Goal: Information Seeking & Learning: Learn about a topic

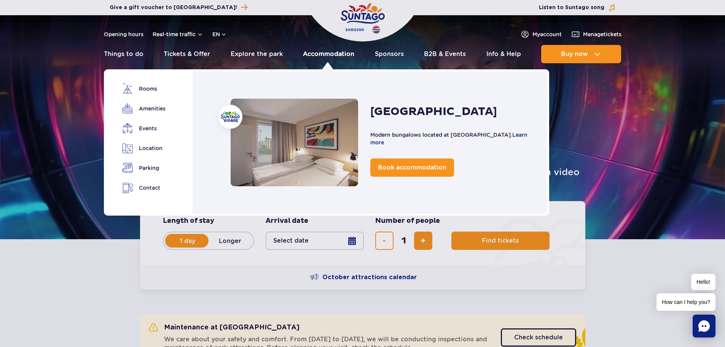
click at [344, 56] on link "Accommodation" at bounding box center [328, 54] width 51 height 18
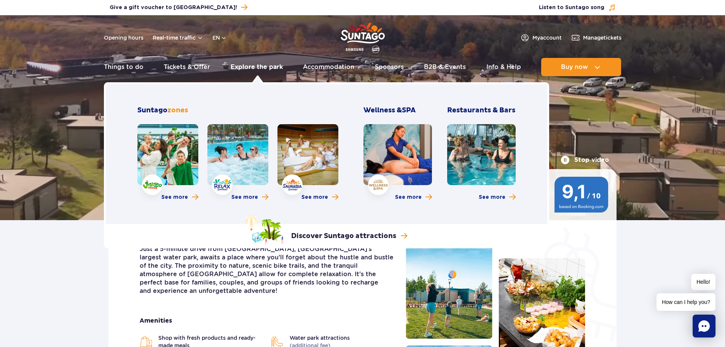
click at [255, 69] on link "Explore the park" at bounding box center [257, 67] width 52 height 18
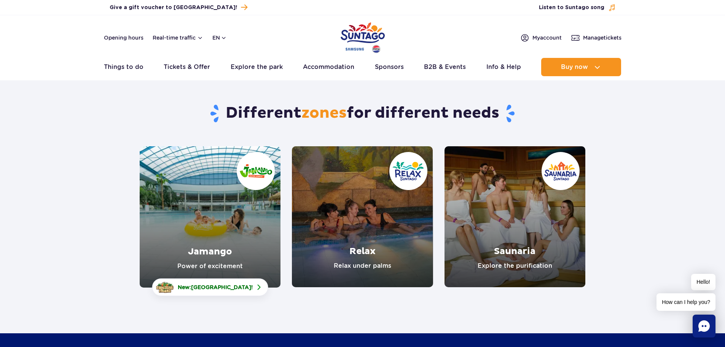
click at [359, 216] on link "Relax" at bounding box center [362, 216] width 141 height 141
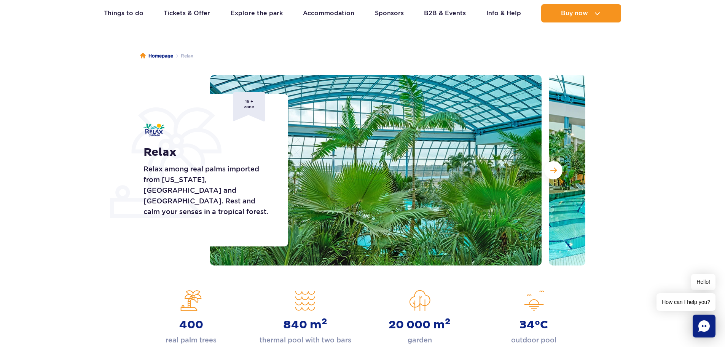
scroll to position [48, 0]
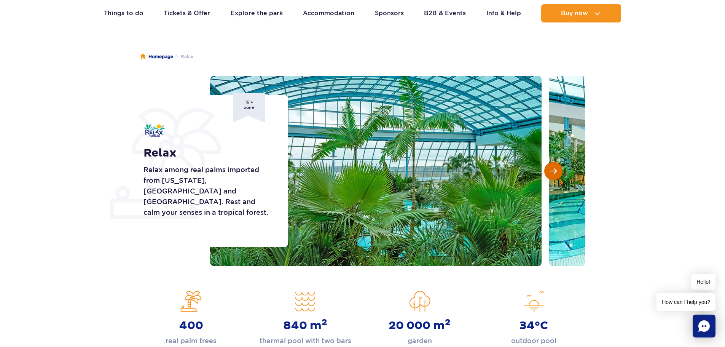
click at [547, 172] on button "Next slide" at bounding box center [553, 171] width 18 height 18
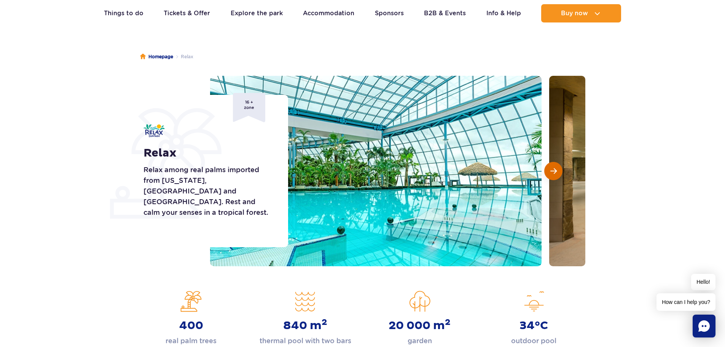
click at [547, 172] on button "Next slide" at bounding box center [553, 171] width 18 height 18
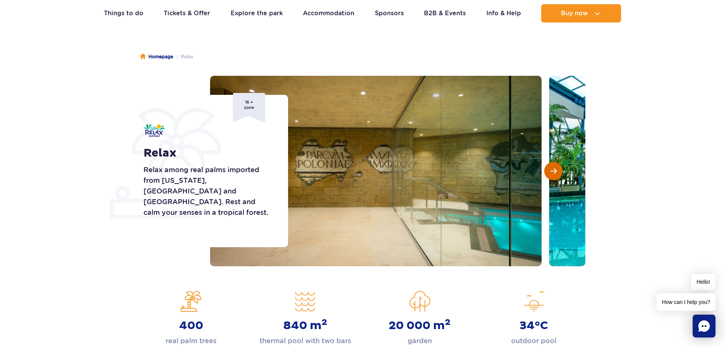
click at [547, 172] on button "Next slide" at bounding box center [553, 171] width 18 height 18
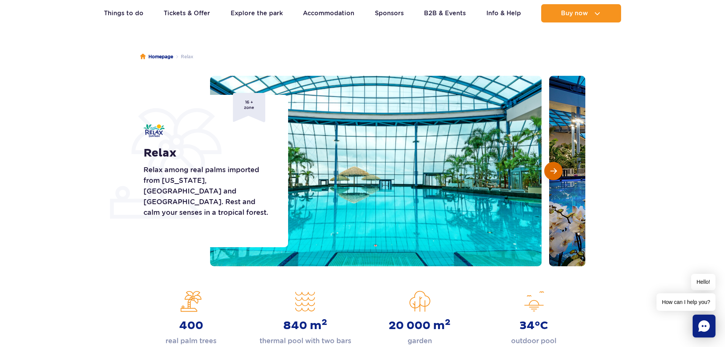
click at [547, 172] on button "Next slide" at bounding box center [553, 171] width 18 height 18
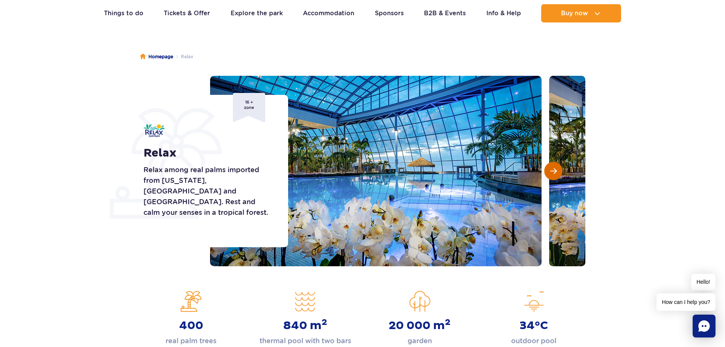
click at [554, 172] on span "Next slide" at bounding box center [553, 170] width 6 height 7
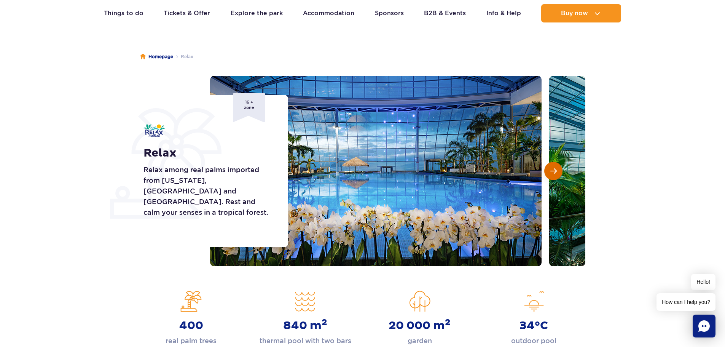
click at [554, 172] on span "Next slide" at bounding box center [553, 170] width 6 height 7
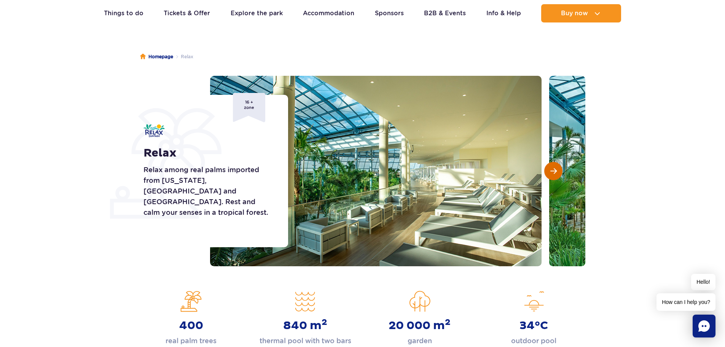
click at [554, 172] on span "Next slide" at bounding box center [553, 170] width 6 height 7
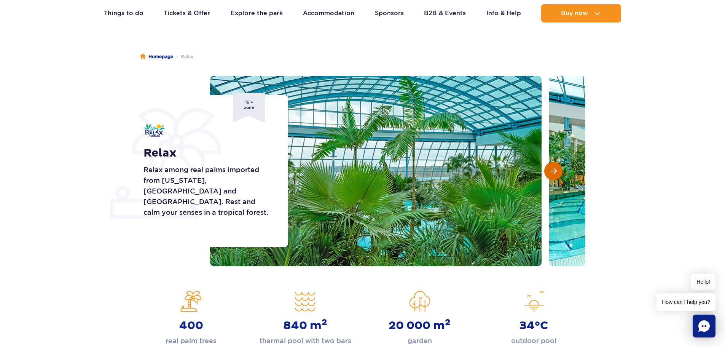
click at [554, 172] on span "Next slide" at bounding box center [553, 170] width 6 height 7
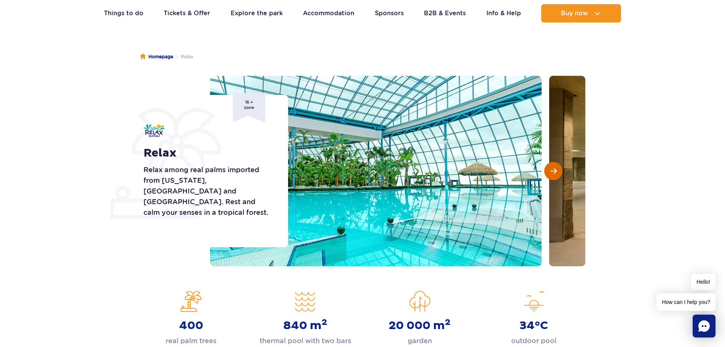
click at [554, 172] on span "Next slide" at bounding box center [553, 170] width 6 height 7
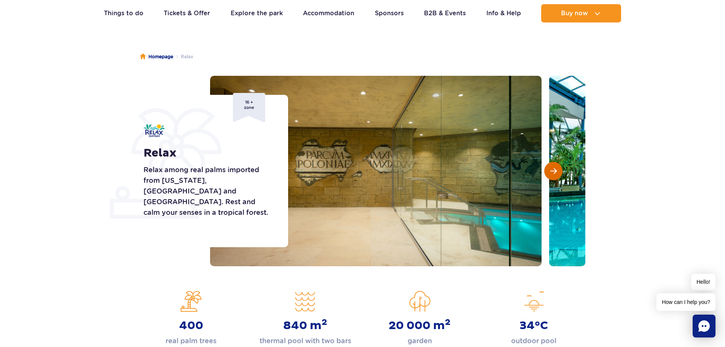
click at [554, 172] on span "Next slide" at bounding box center [553, 170] width 6 height 7
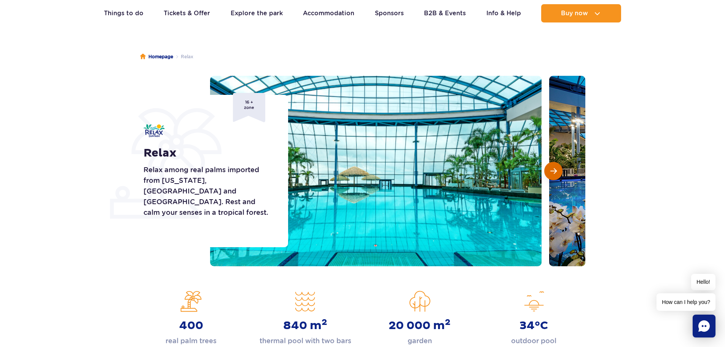
click at [554, 172] on span "Next slide" at bounding box center [553, 170] width 6 height 7
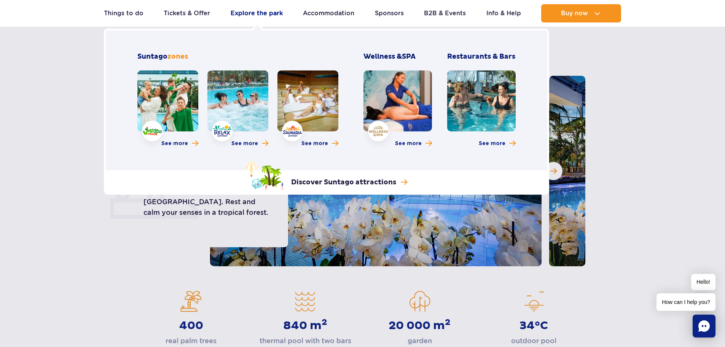
click at [259, 11] on link "Explore the park" at bounding box center [257, 13] width 52 height 18
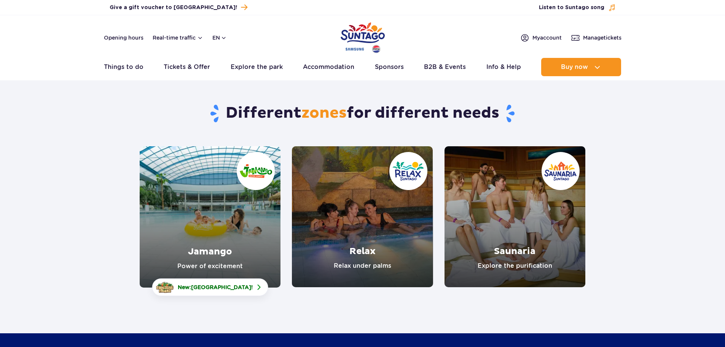
click at [231, 249] on link "Jamango" at bounding box center [210, 216] width 141 height 141
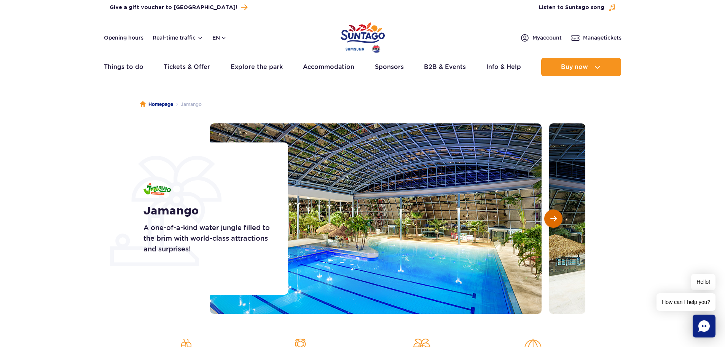
click at [556, 217] on span "Next slide" at bounding box center [553, 218] width 6 height 7
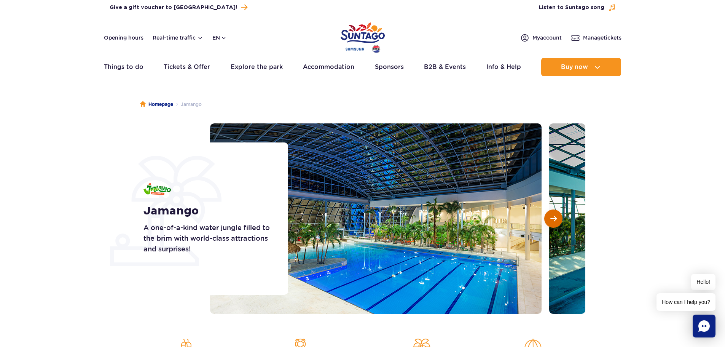
click at [556, 217] on span "Next slide" at bounding box center [553, 218] width 6 height 7
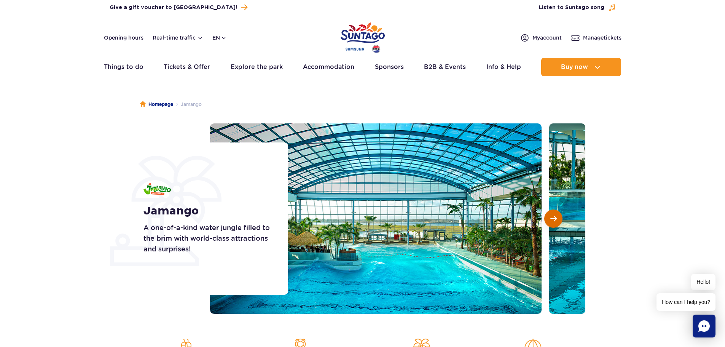
click at [556, 217] on span "Next slide" at bounding box center [553, 218] width 6 height 7
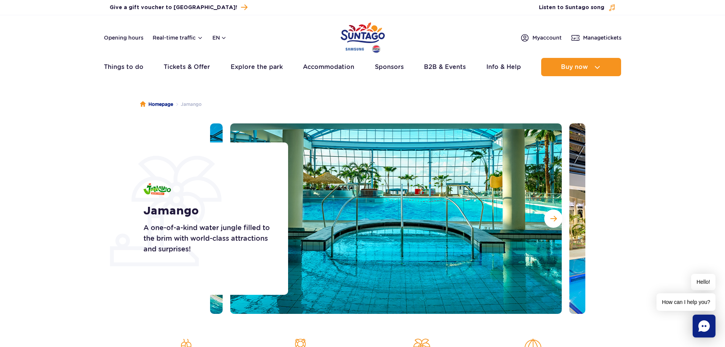
click at [601, 225] on section "Jamango A one-of-a-kind water jungle filled to the brim with world-class attrac…" at bounding box center [362, 218] width 725 height 190
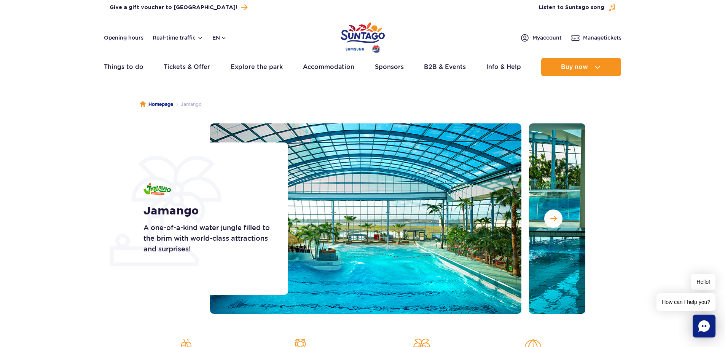
click at [305, 231] on img at bounding box center [355, 218] width 331 height 190
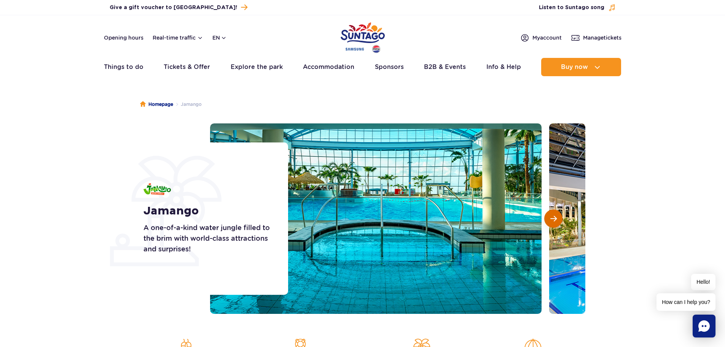
click at [551, 219] on span "Next slide" at bounding box center [553, 218] width 6 height 7
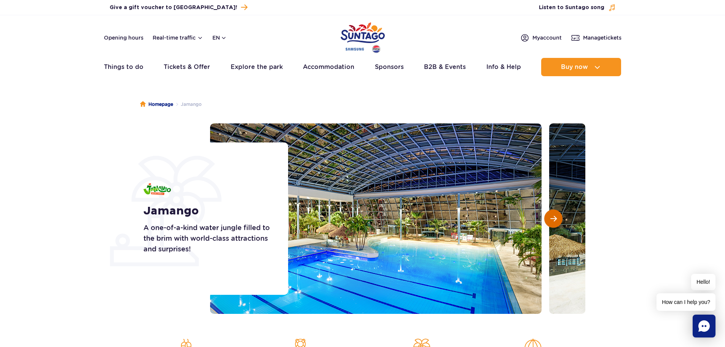
click at [551, 219] on span "Next slide" at bounding box center [553, 218] width 6 height 7
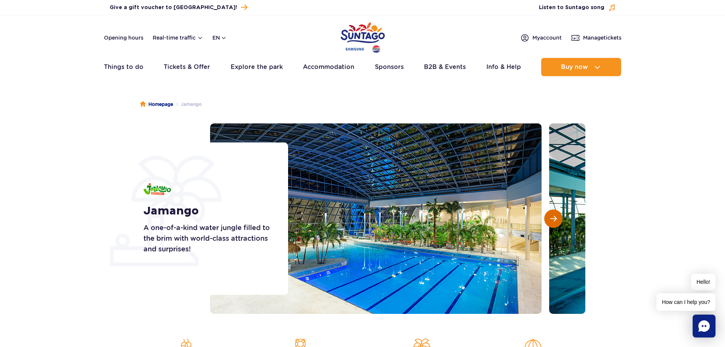
click at [551, 219] on span "Next slide" at bounding box center [553, 218] width 6 height 7
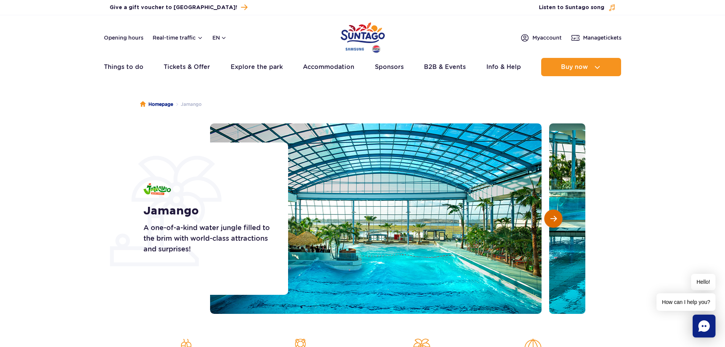
click at [551, 219] on span "Next slide" at bounding box center [553, 218] width 6 height 7
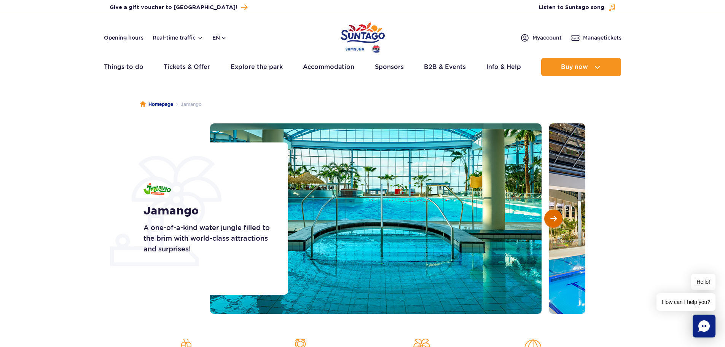
click at [551, 219] on span "Next slide" at bounding box center [553, 218] width 6 height 7
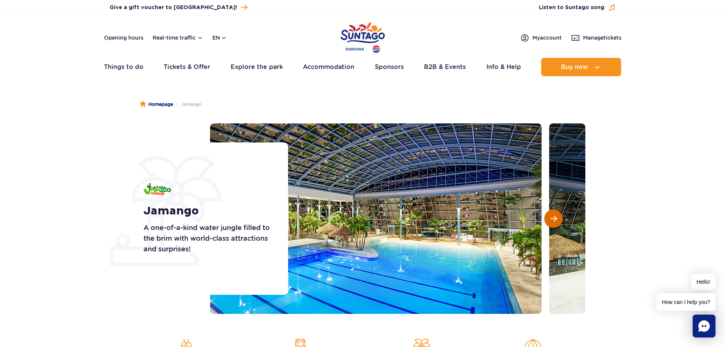
click at [551, 219] on span "Next slide" at bounding box center [553, 218] width 6 height 7
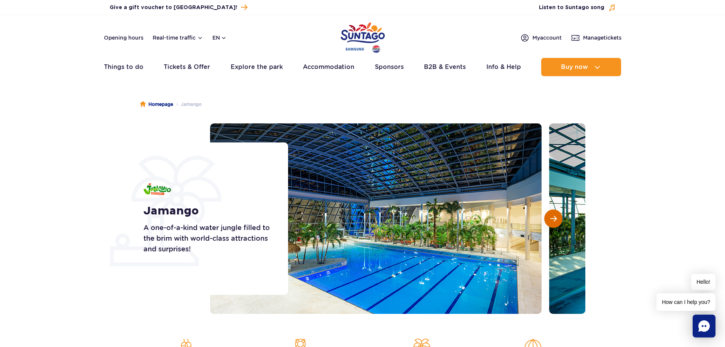
click at [551, 219] on span "Next slide" at bounding box center [553, 218] width 6 height 7
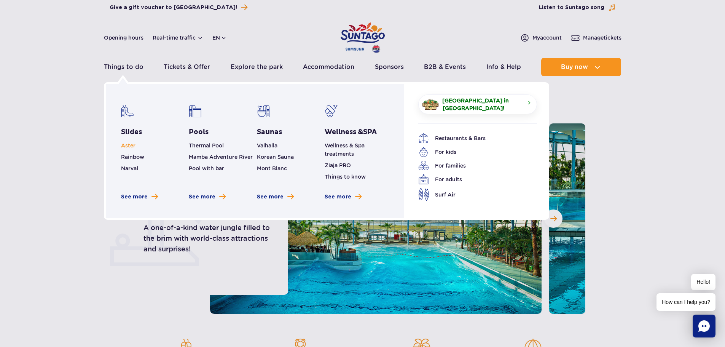
click at [129, 145] on span "Aster" at bounding box center [128, 145] width 14 height 6
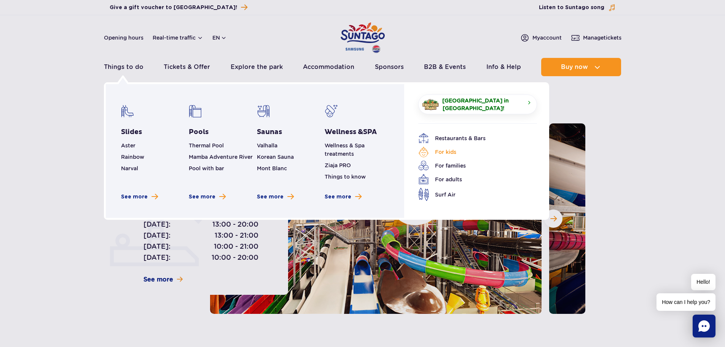
click at [447, 151] on link "For kids" at bounding box center [471, 151] width 107 height 11
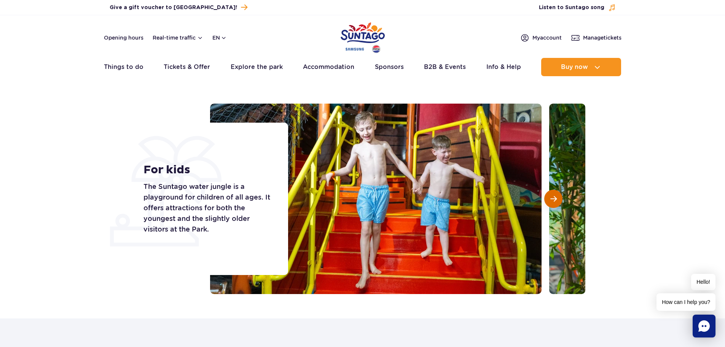
click at [548, 193] on button "Next slide" at bounding box center [553, 198] width 18 height 18
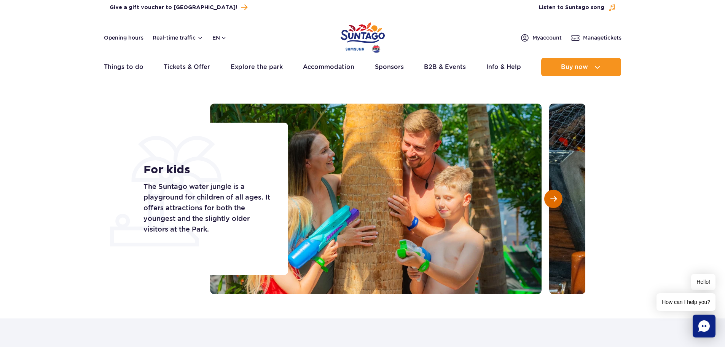
click at [548, 193] on button "Next slide" at bounding box center [553, 198] width 18 height 18
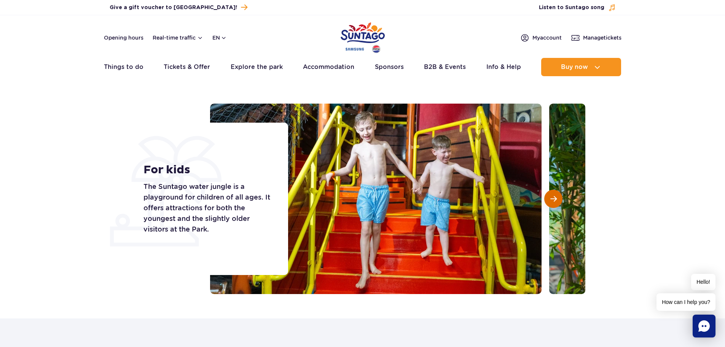
click at [548, 193] on button "Next slide" at bounding box center [553, 198] width 18 height 18
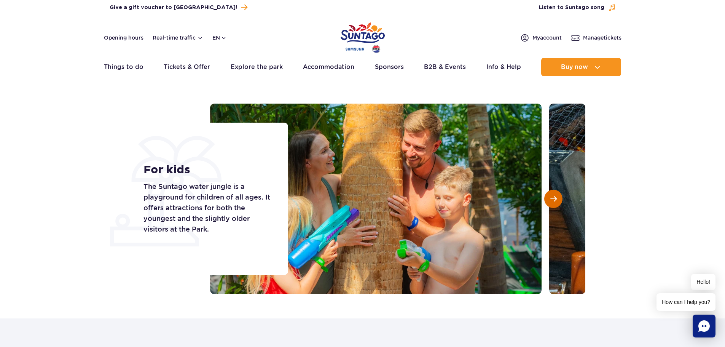
click at [548, 193] on button "Next slide" at bounding box center [553, 198] width 18 height 18
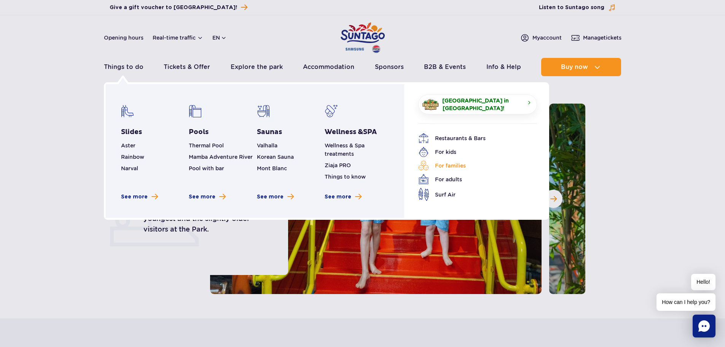
click at [438, 164] on link "For families" at bounding box center [471, 165] width 107 height 11
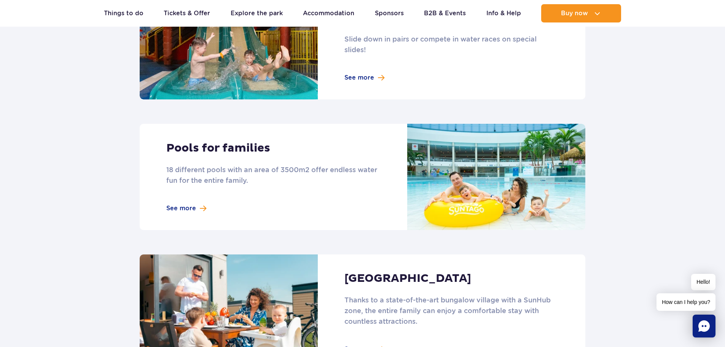
scroll to position [238, 0]
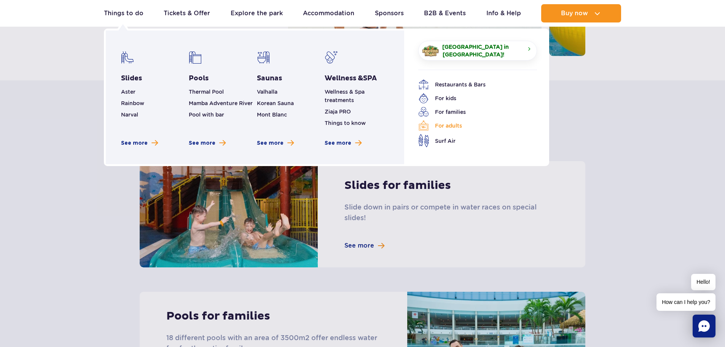
click at [444, 126] on link "For adults" at bounding box center [471, 125] width 107 height 11
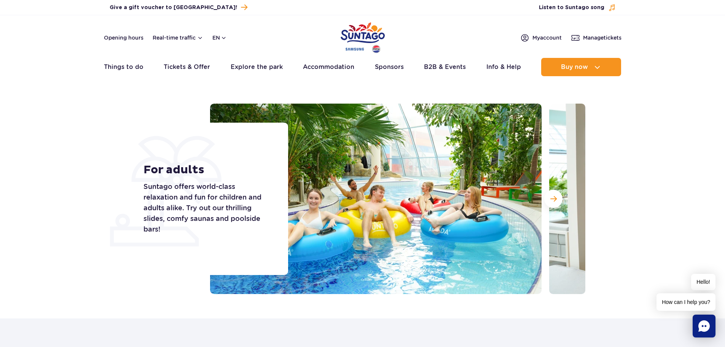
click at [371, 35] on img "Park of Poland" at bounding box center [362, 37] width 44 height 35
